Goal: Information Seeking & Learning: Understand process/instructions

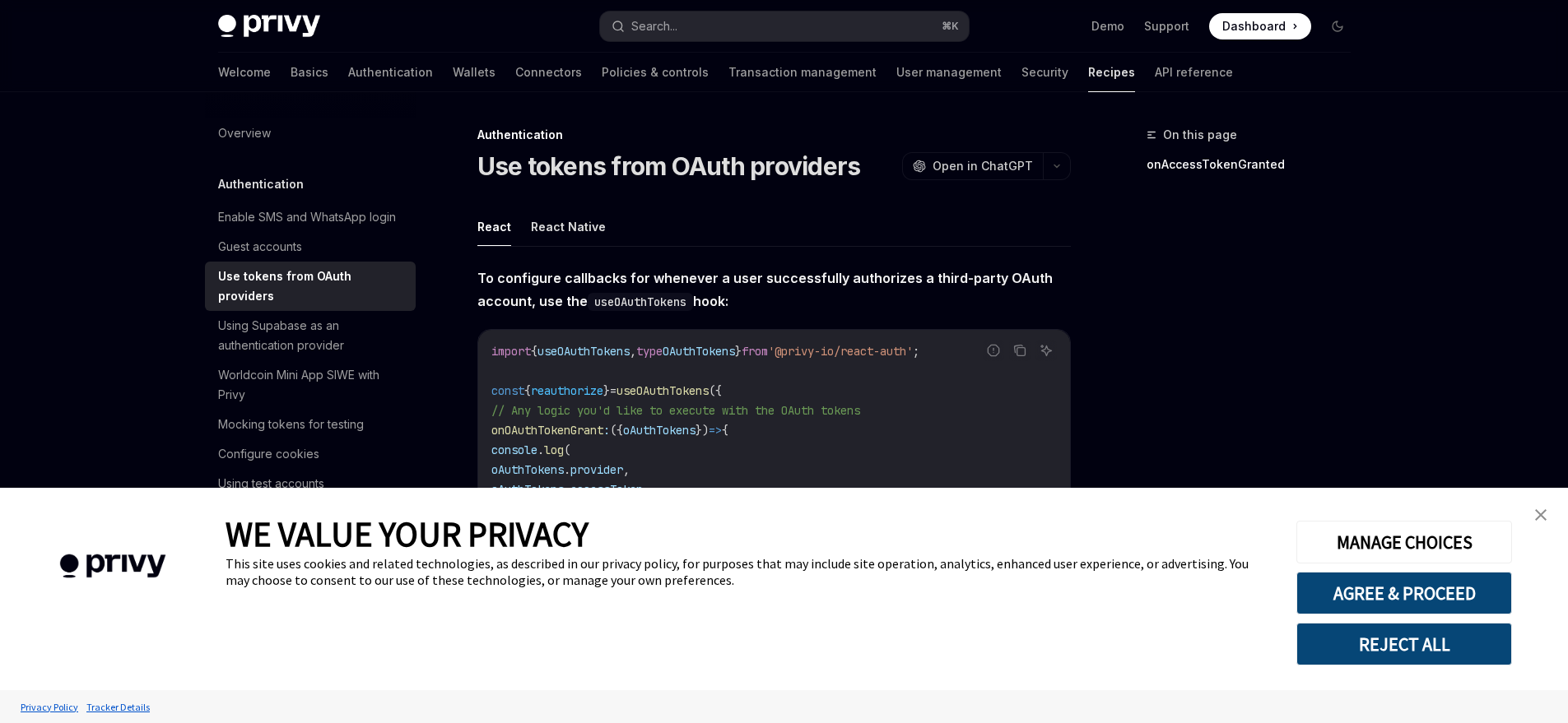
type textarea "*"
click at [1546, 511] on img "close banner" at bounding box center [1540, 515] width 12 height 12
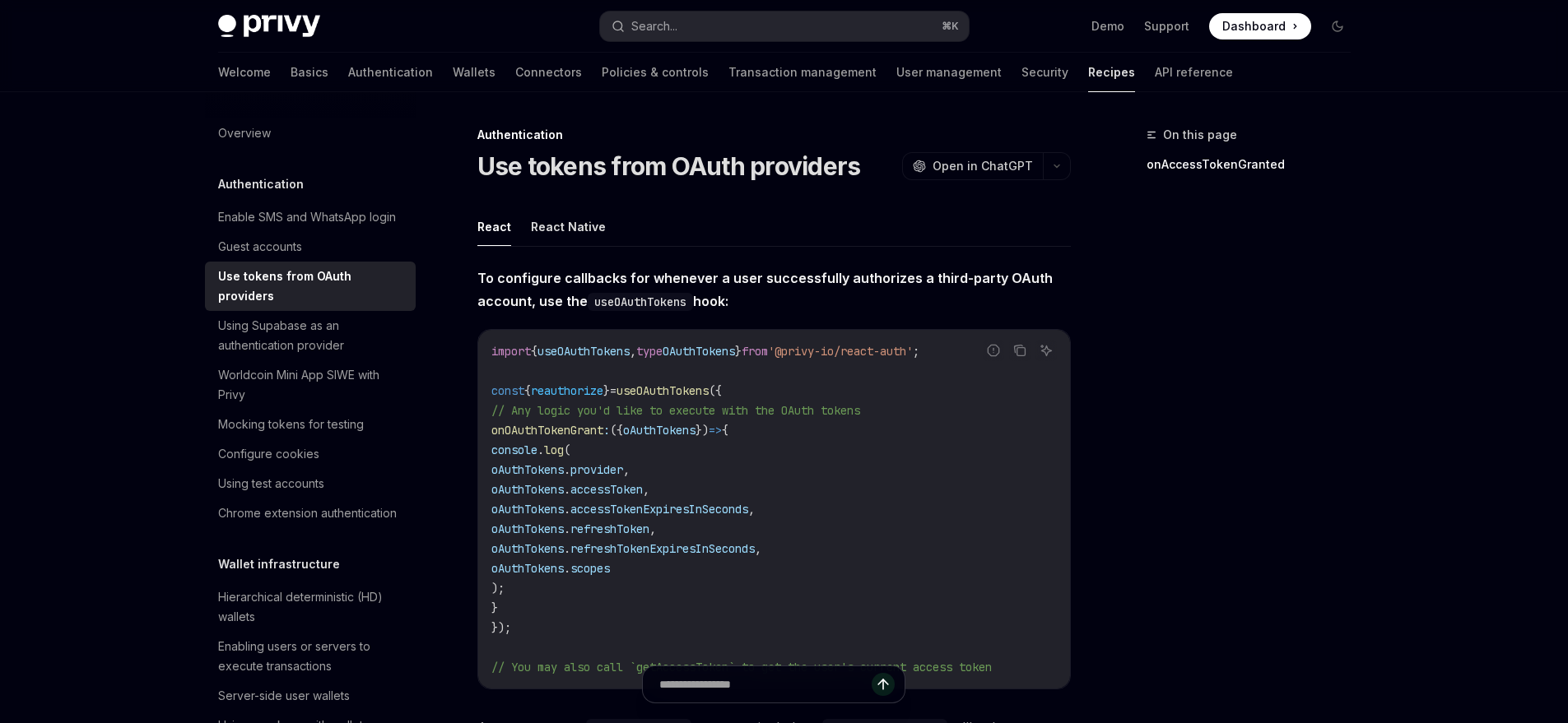
click at [650, 528] on span "refreshToken" at bounding box center [610, 528] width 79 height 15
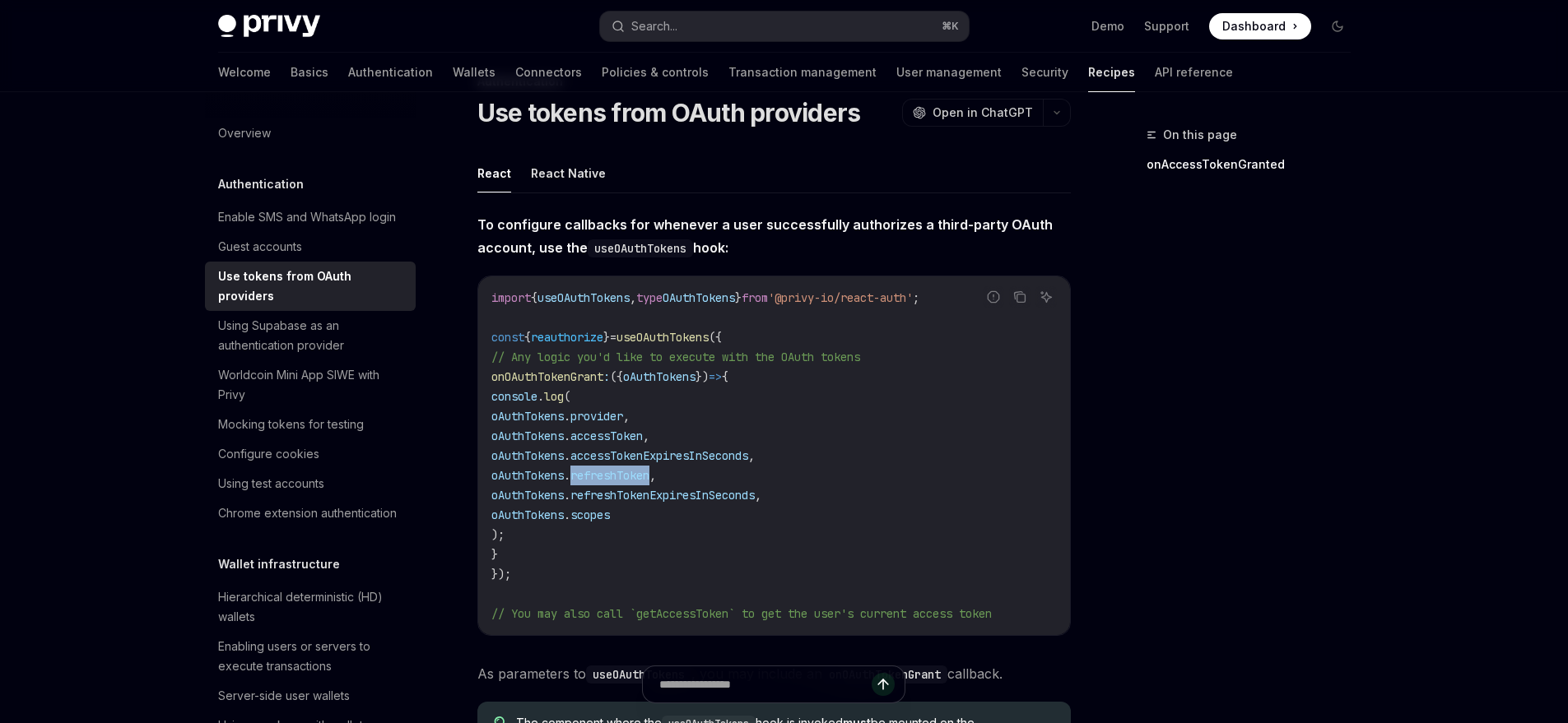
scroll to position [55, 0]
copy span "refreshToken"
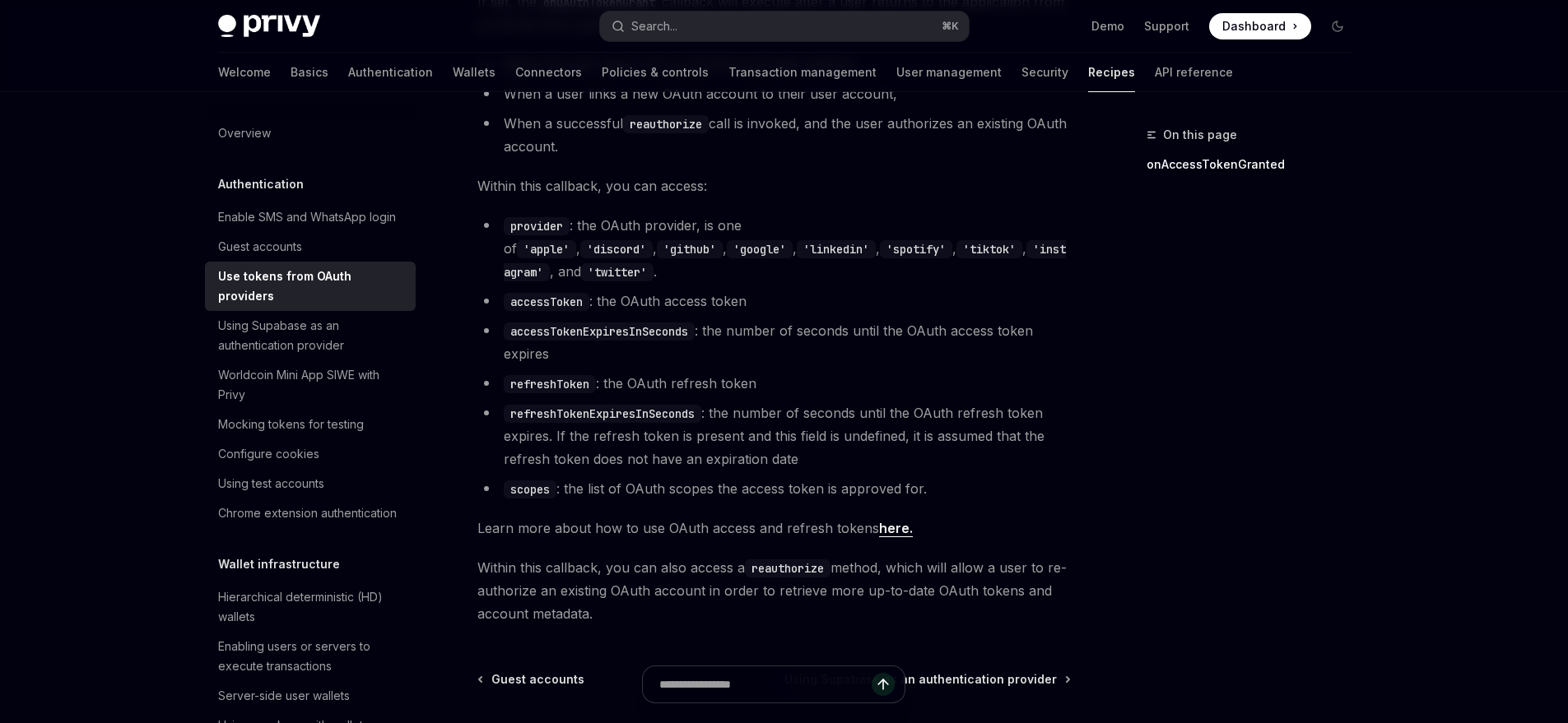
scroll to position [168, 0]
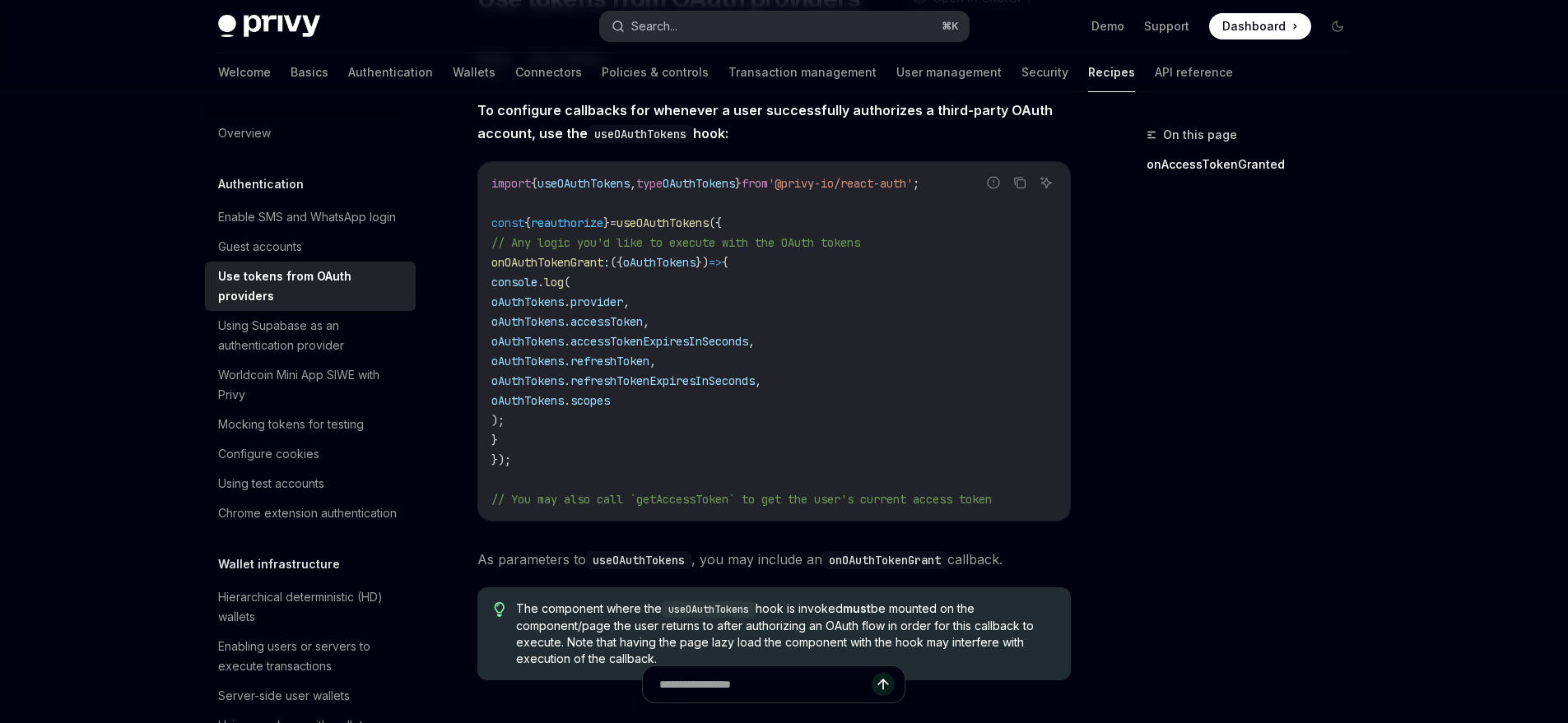
click at [698, 22] on button "Search... ⌘ K" at bounding box center [784, 26] width 369 height 30
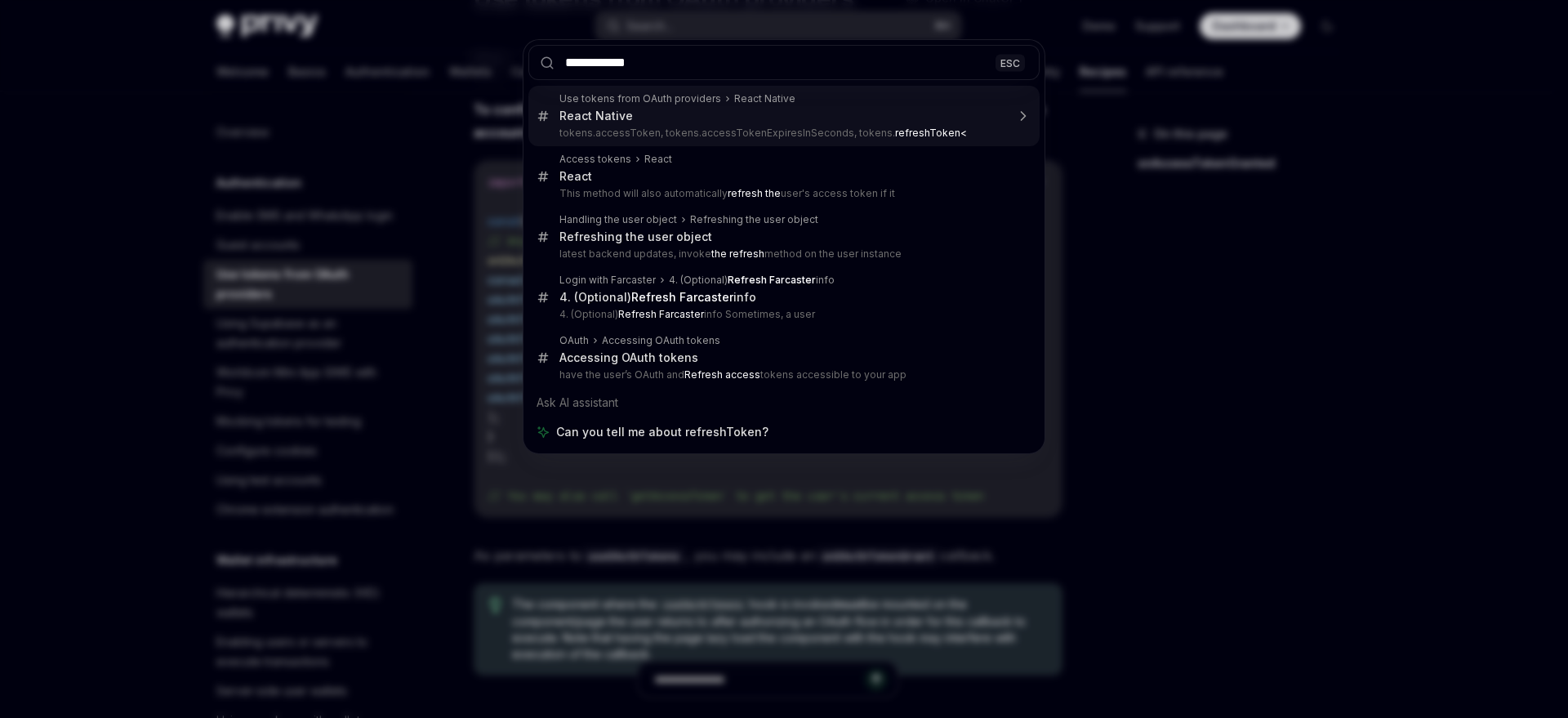
type input "**********"
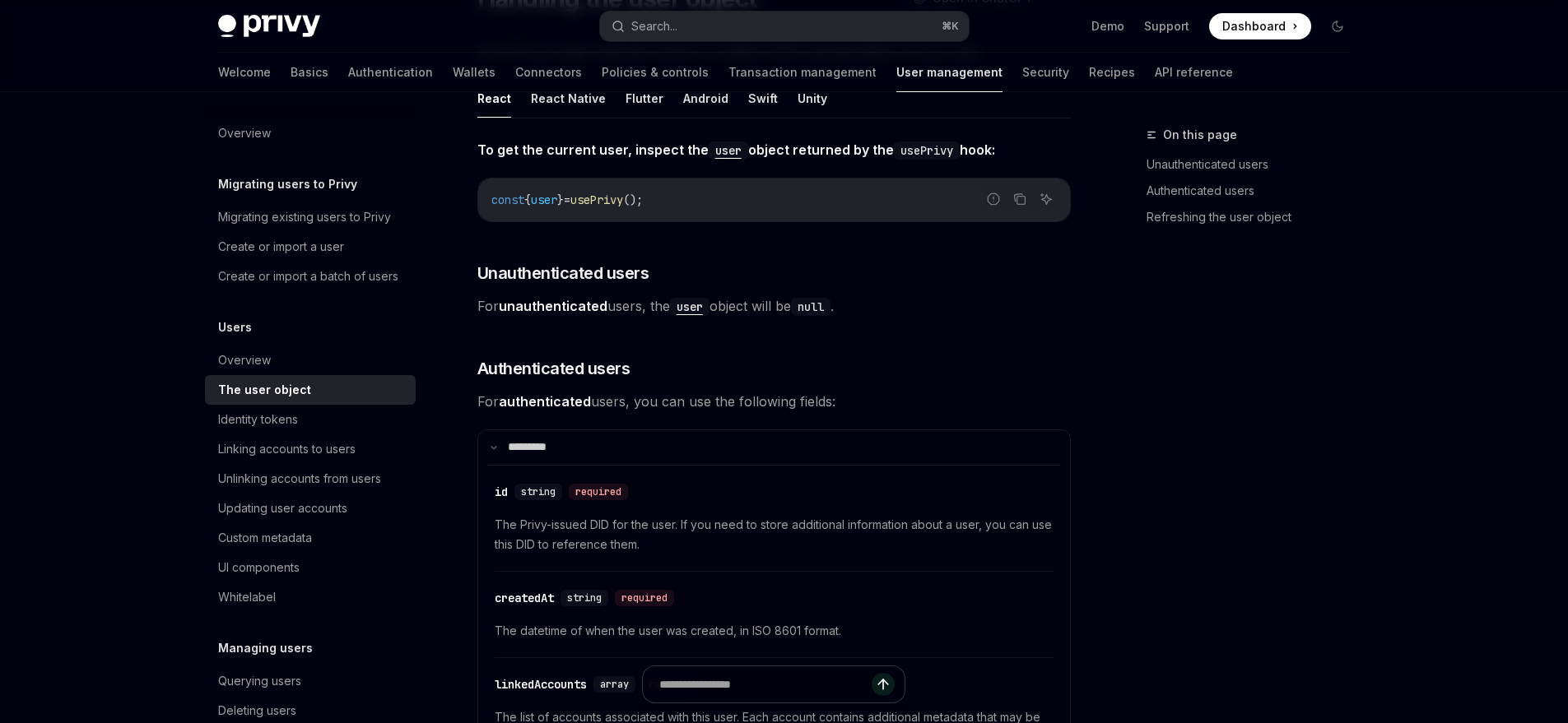
scroll to position [2173, 0]
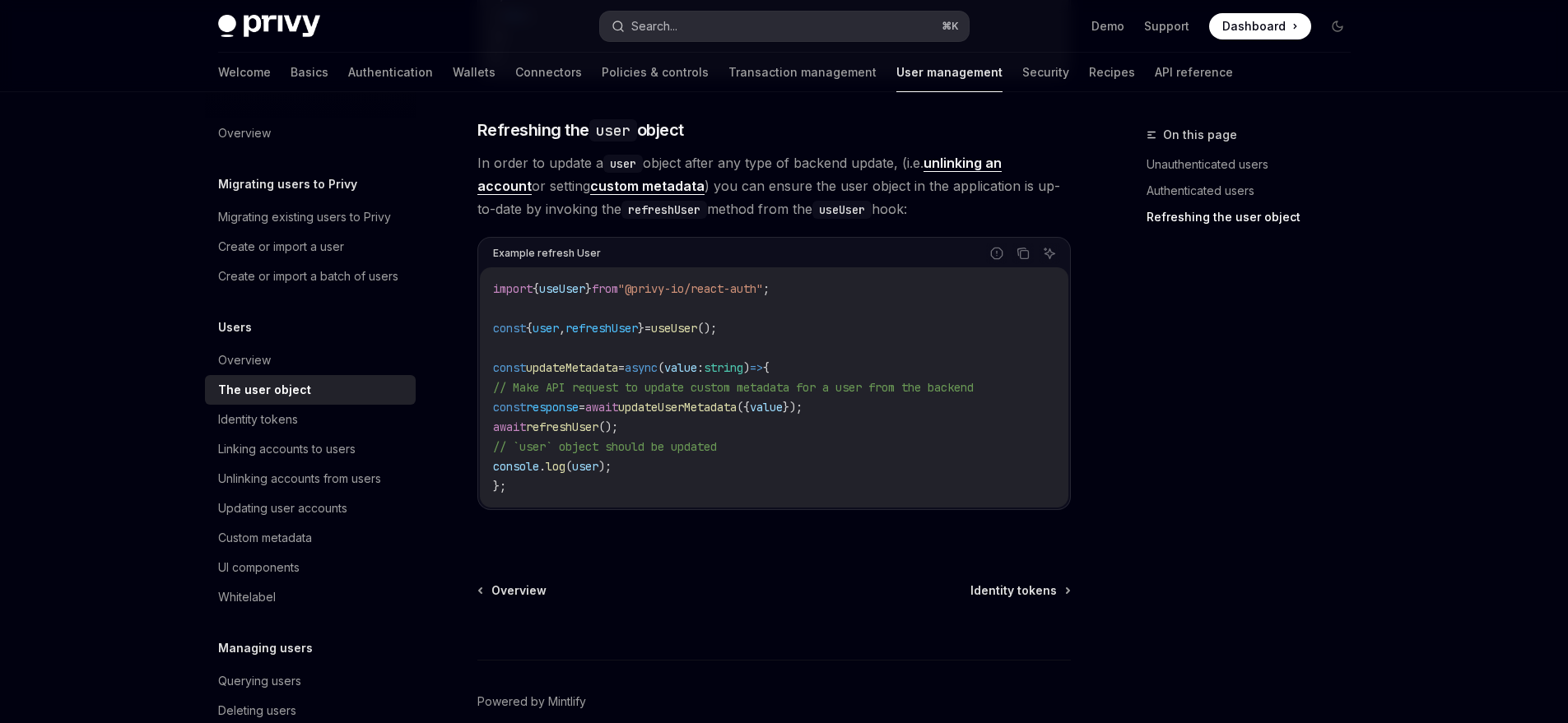
click at [825, 30] on button "Search... ⌘ K" at bounding box center [784, 26] width 369 height 30
click at [1248, 294] on div "On this page Unauthenticated users Authenticated users Refreshing the user obje…" at bounding box center [1239, 423] width 250 height 598
click at [1155, 74] on link "API reference" at bounding box center [1194, 73] width 78 height 39
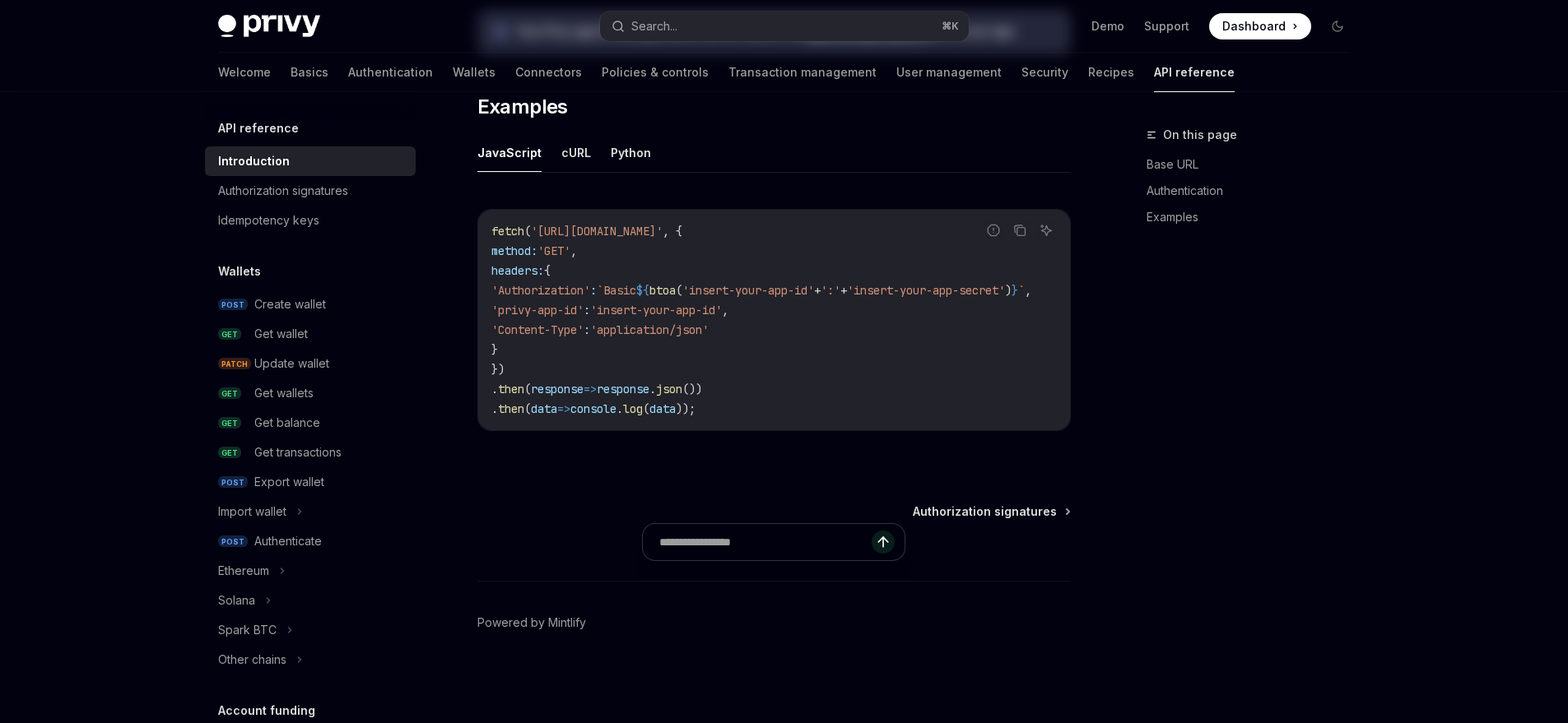
type textarea "*"
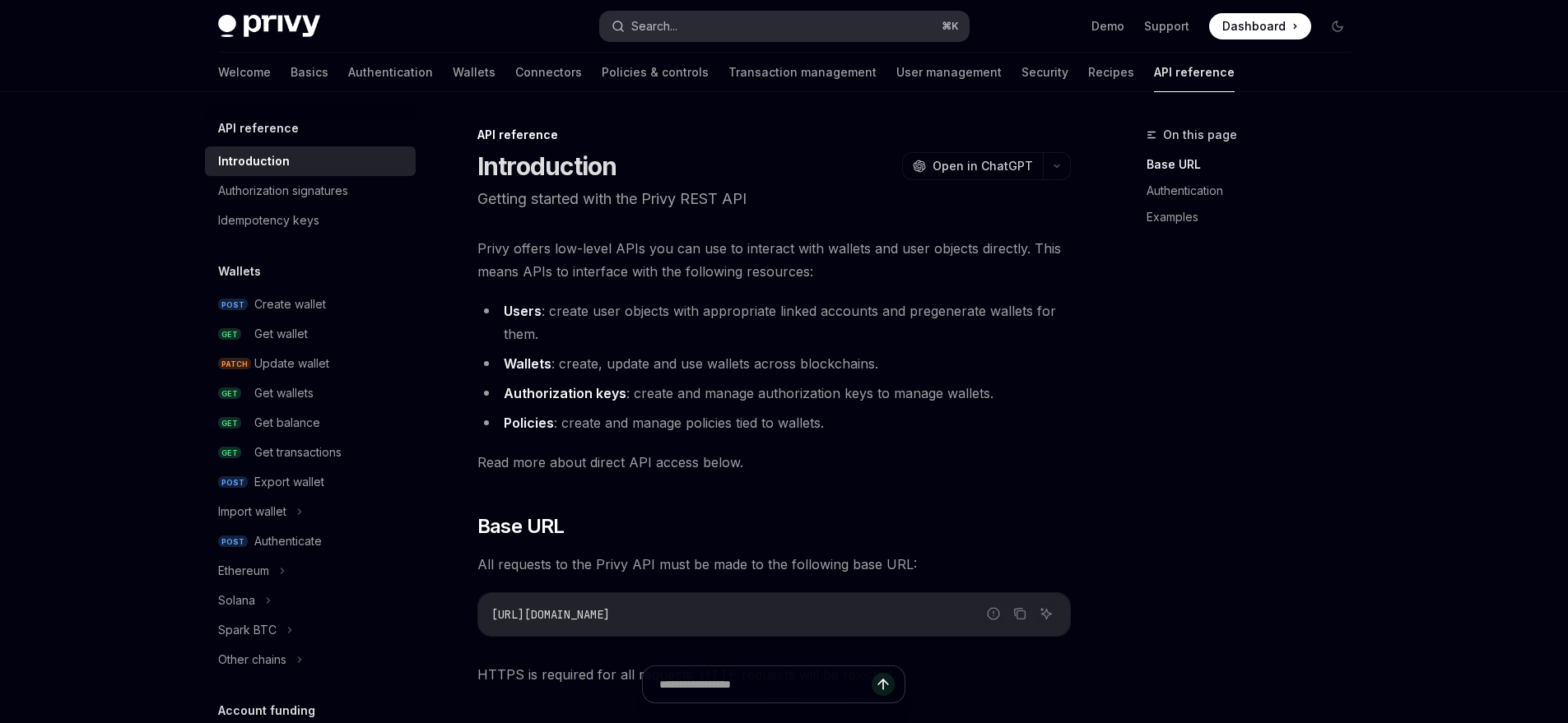
click at [769, 39] on button "Search... ⌘ K" at bounding box center [784, 26] width 369 height 30
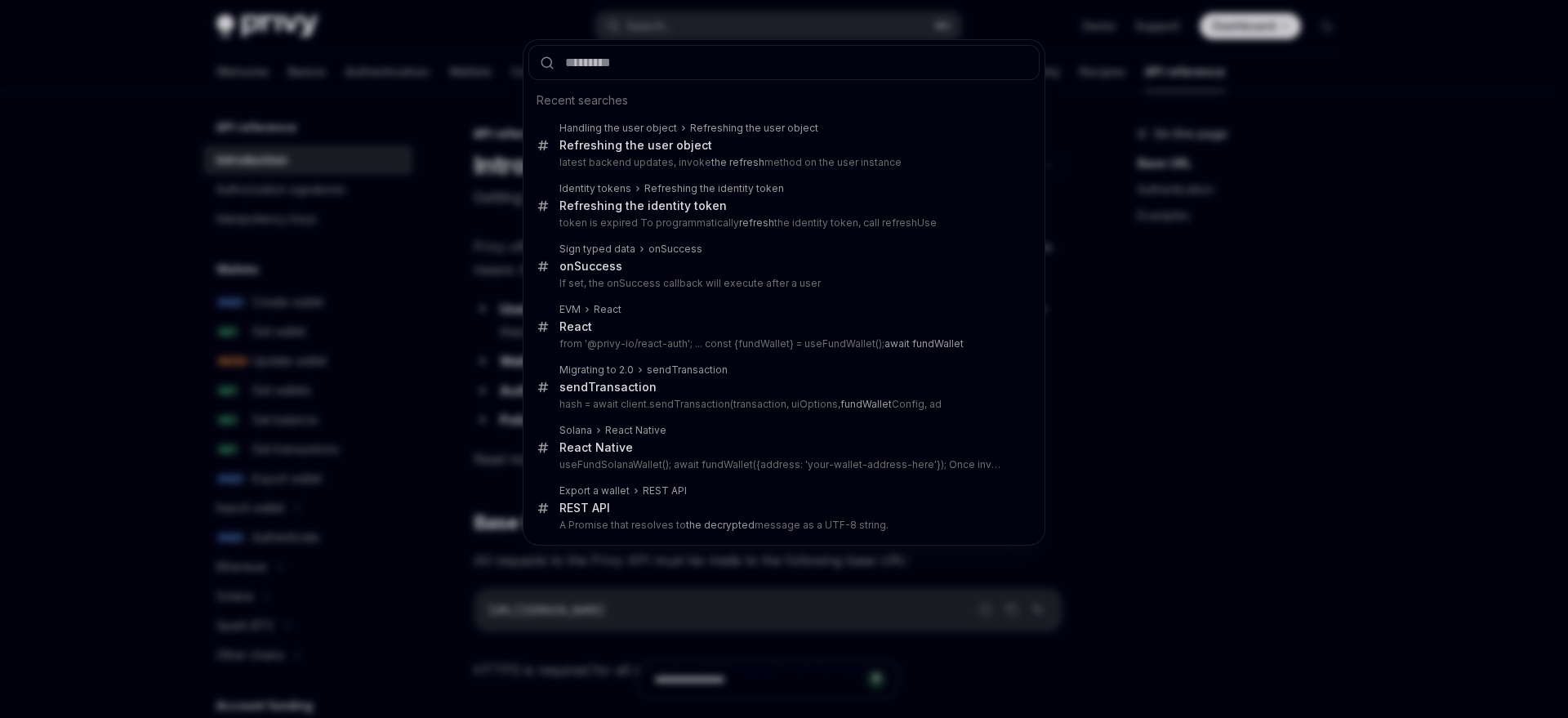
type input "**********"
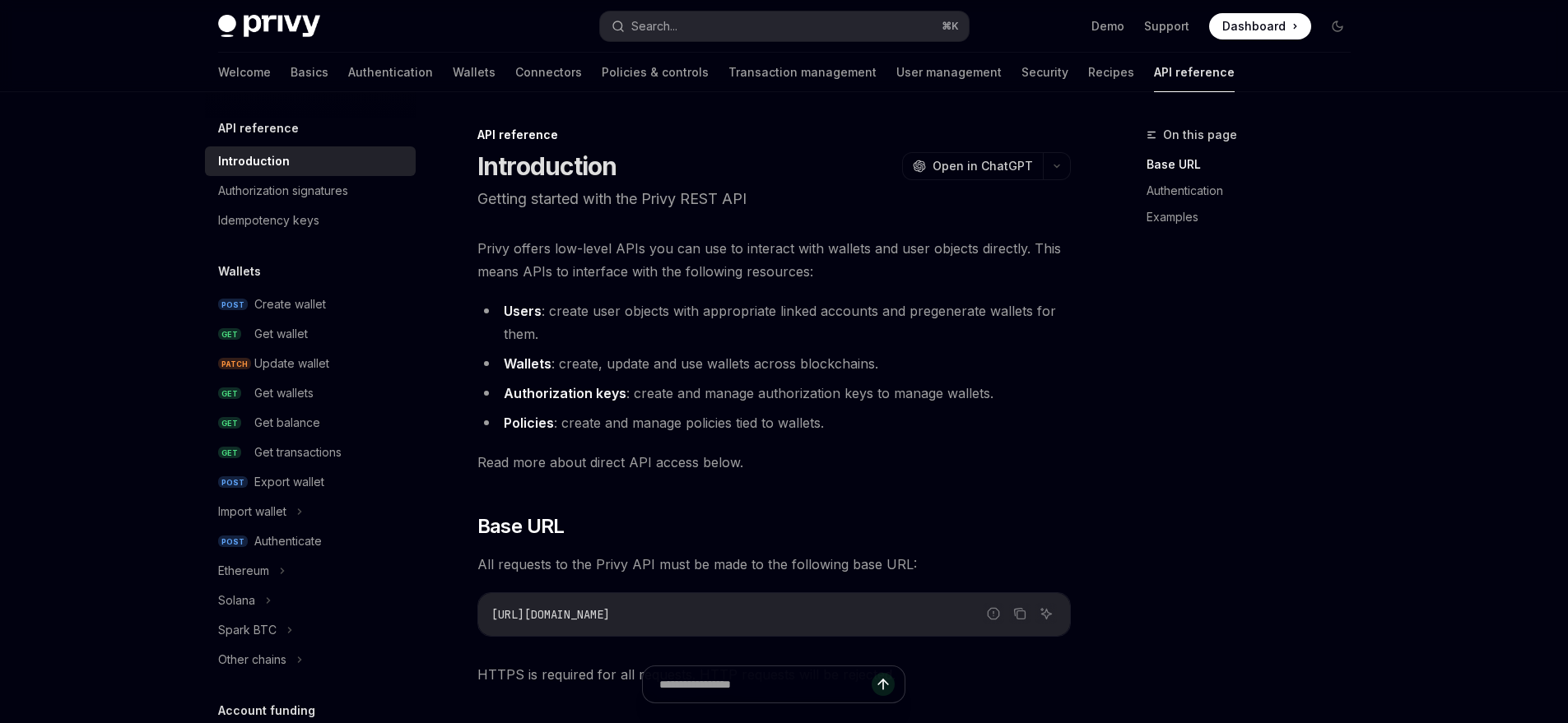
scroll to position [3618, 0]
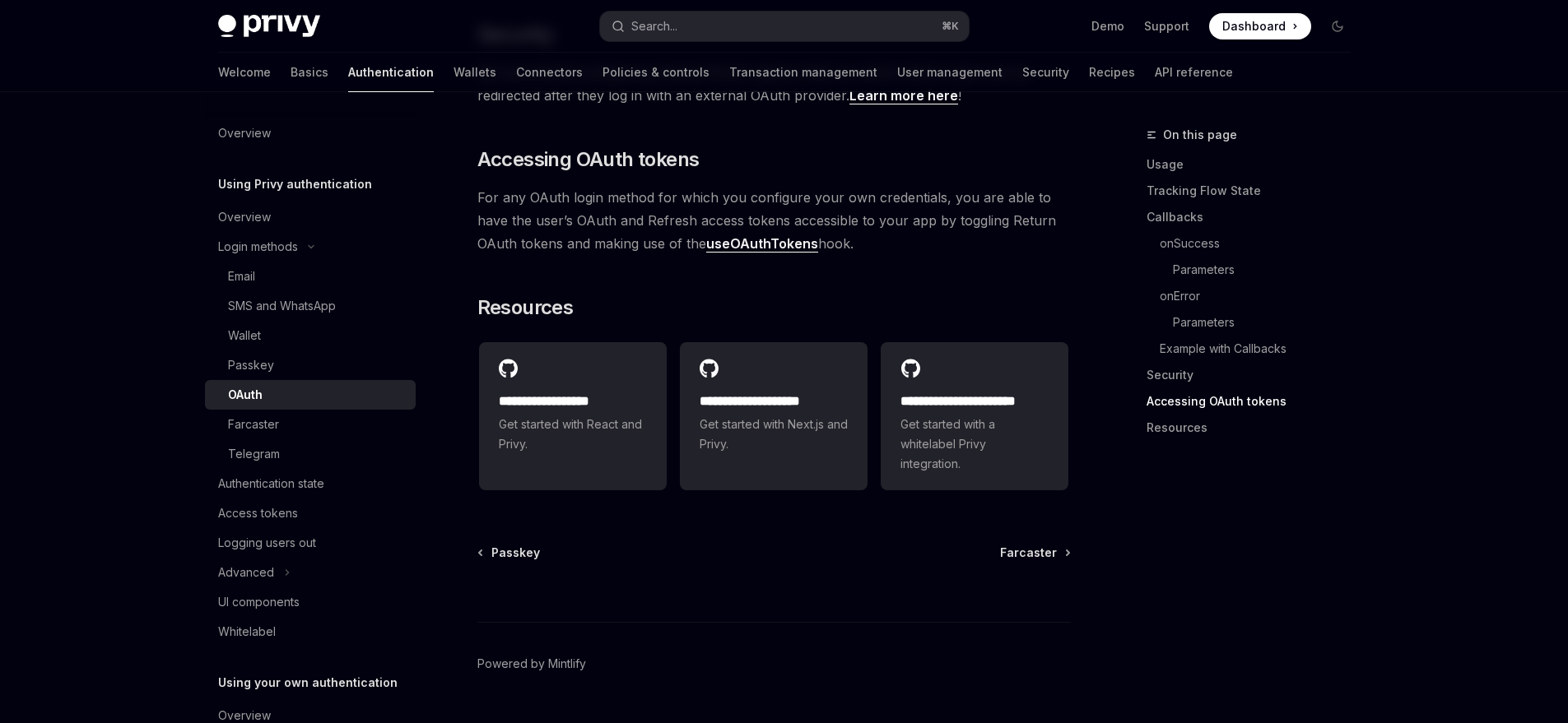
click at [327, 515] on div "Access tokens" at bounding box center [311, 513] width 188 height 20
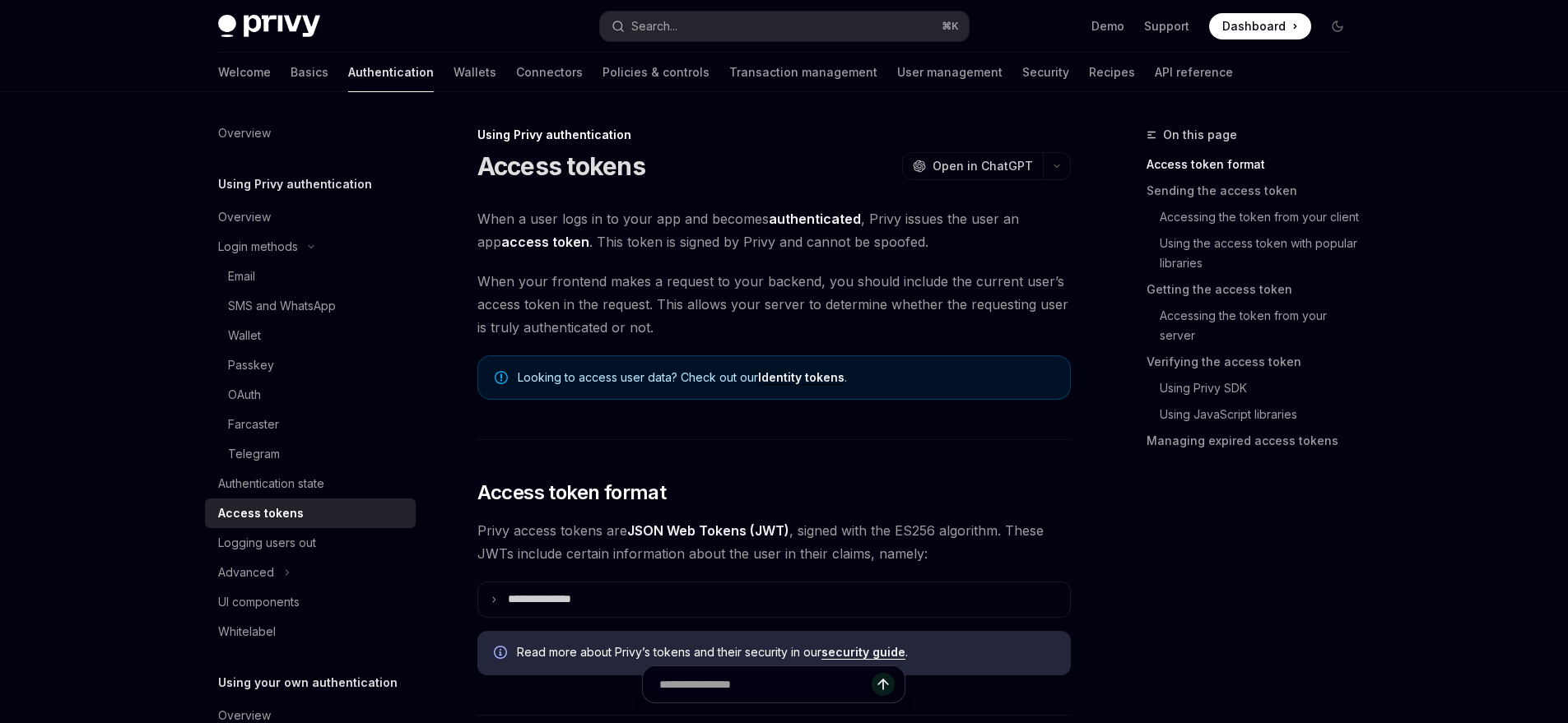
click at [726, 597] on summary "**********" at bounding box center [774, 599] width 591 height 35
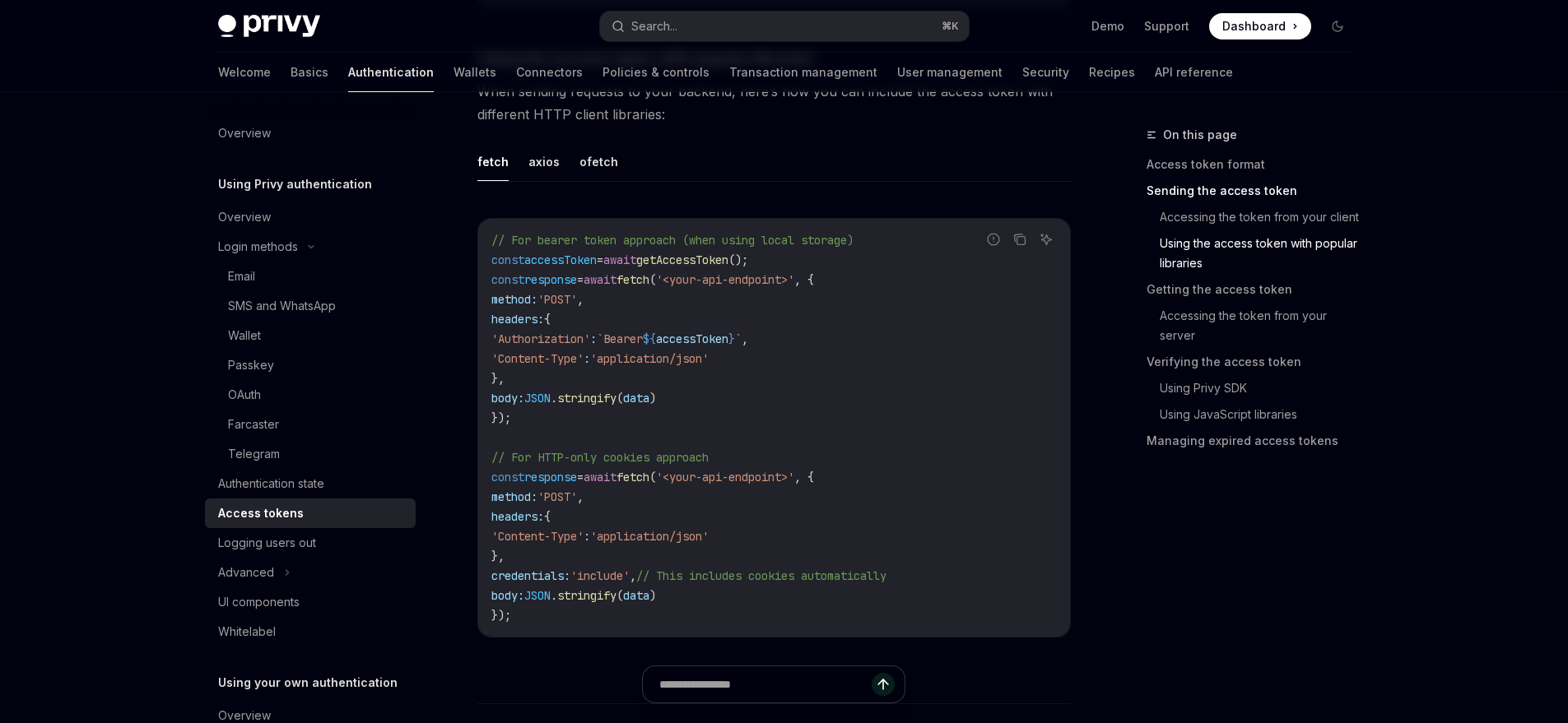
scroll to position [2002, 0]
click at [549, 169] on button "axios" at bounding box center [544, 160] width 31 height 39
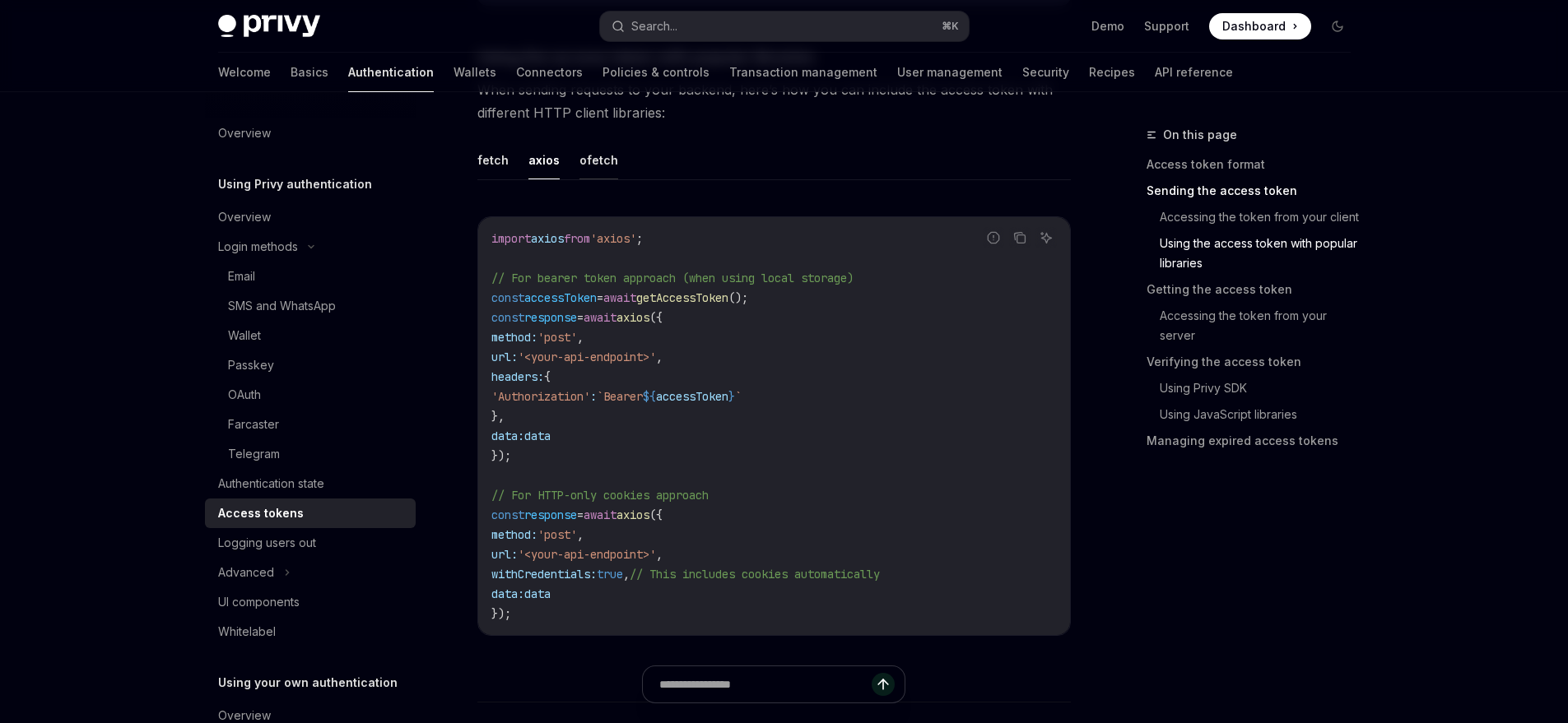
click at [592, 169] on button "ofetch" at bounding box center [599, 160] width 39 height 39
type textarea "*"
